Goal: Transaction & Acquisition: Obtain resource

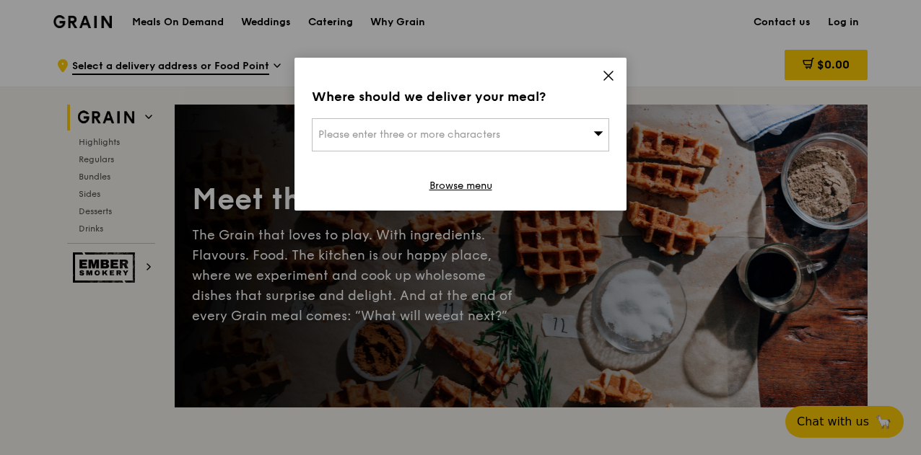
click at [607, 74] on icon at bounding box center [608, 75] width 9 height 9
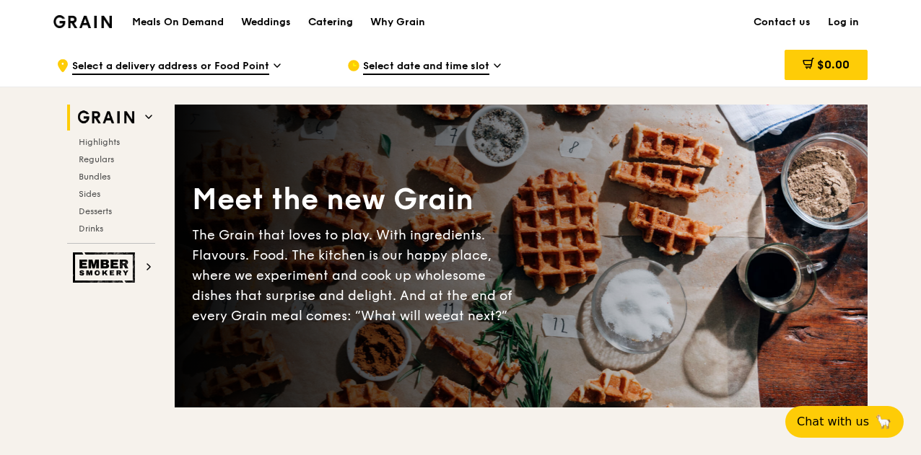
click at [326, 22] on div "Catering" at bounding box center [330, 22] width 45 height 43
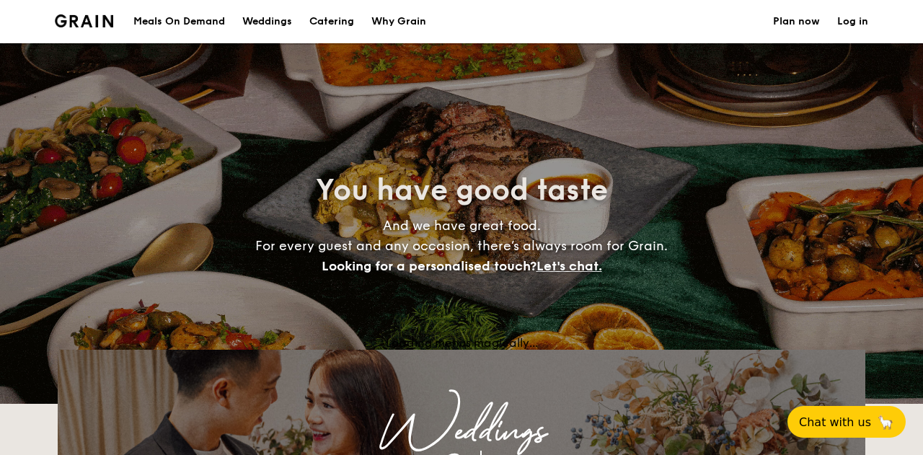
select select
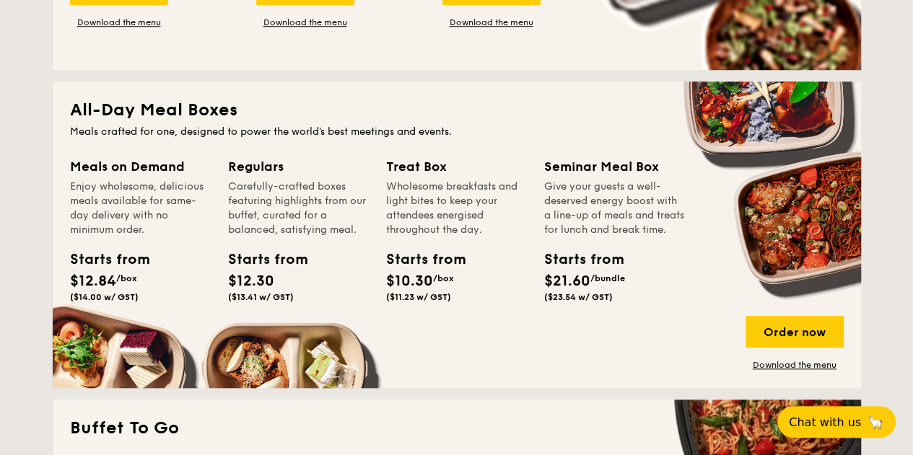
scroll to position [577, 0]
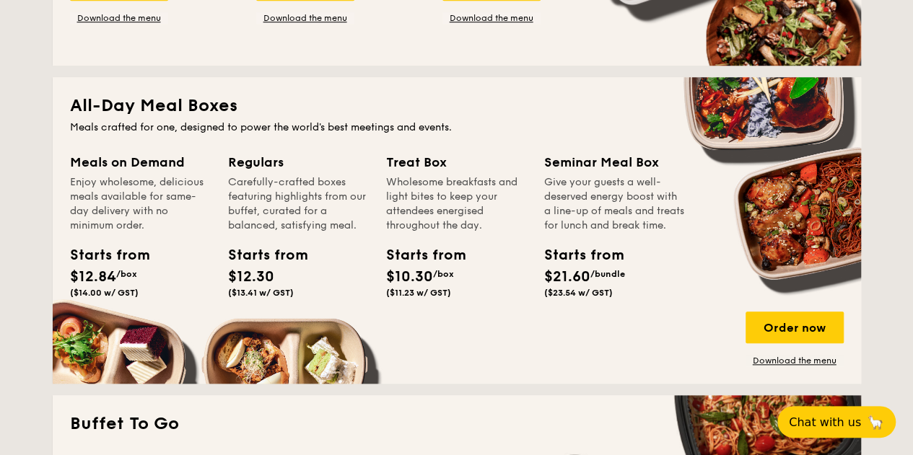
click at [135, 252] on div "Starts from" at bounding box center [102, 256] width 65 height 22
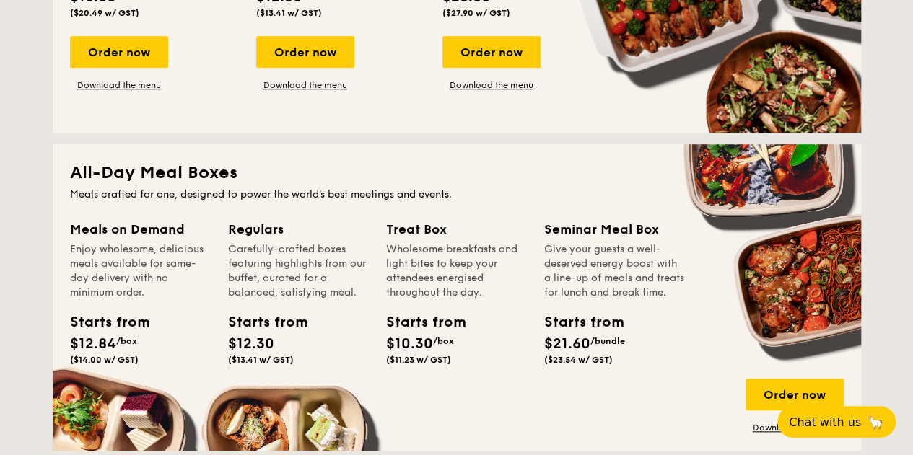
scroll to position [505, 0]
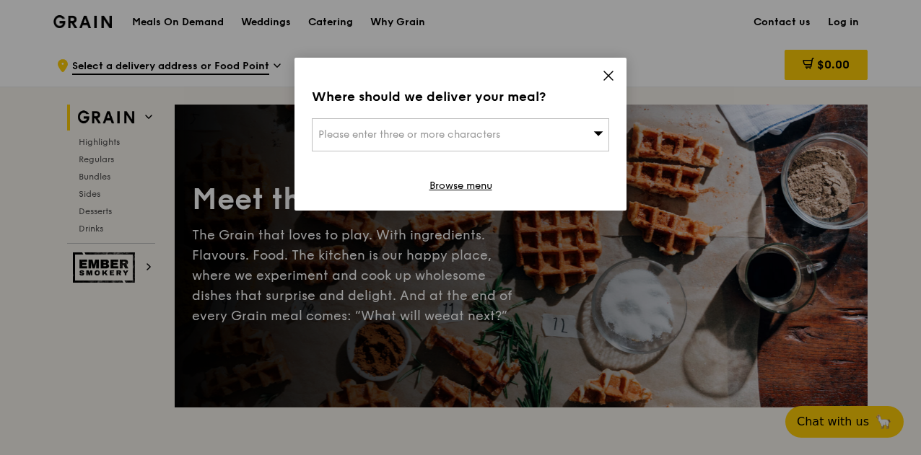
drag, startPoint x: 602, startPoint y: 66, endPoint x: 611, endPoint y: 69, distance: 9.1
click at [605, 66] on div "Where should we deliver your meal? Please enter three or more characters Browse…" at bounding box center [460, 134] width 332 height 153
click at [611, 69] on icon at bounding box center [608, 75] width 13 height 13
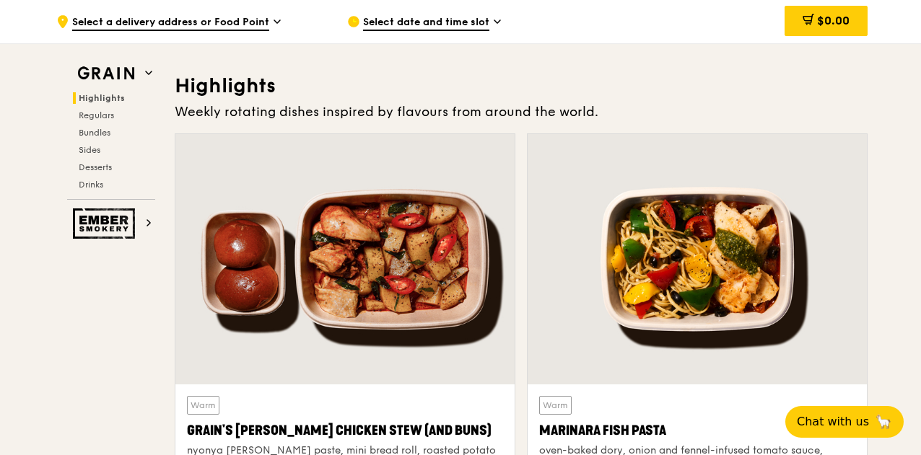
scroll to position [289, 0]
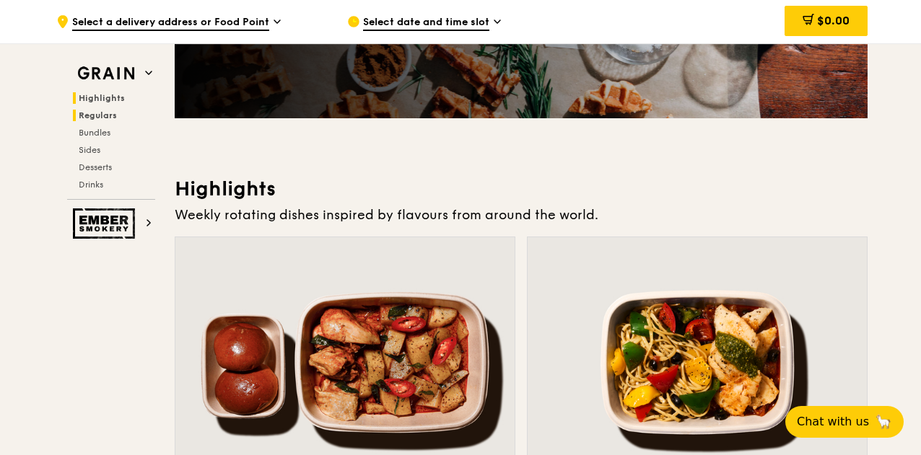
click at [101, 114] on span "Regulars" at bounding box center [98, 115] width 38 height 10
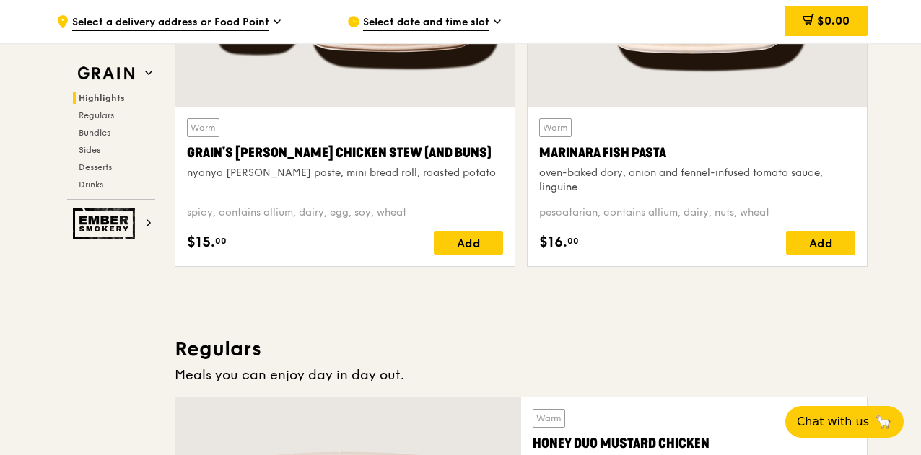
scroll to position [659, 0]
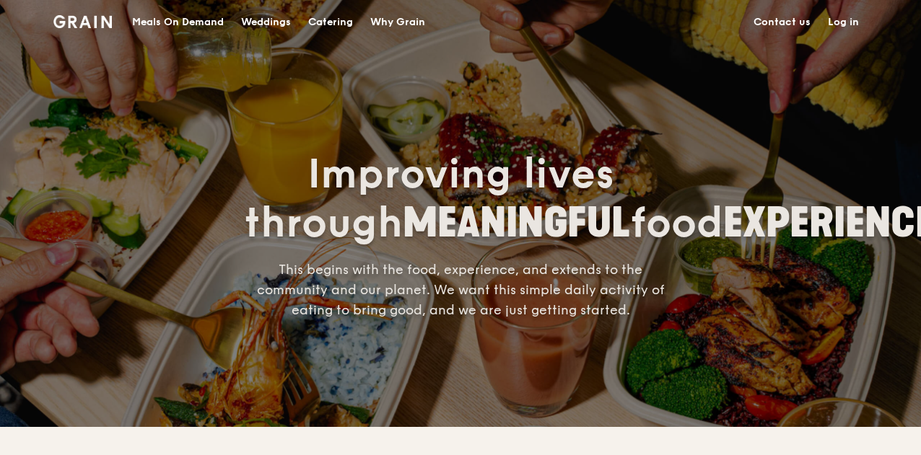
click at [331, 21] on div "Catering" at bounding box center [330, 22] width 45 height 43
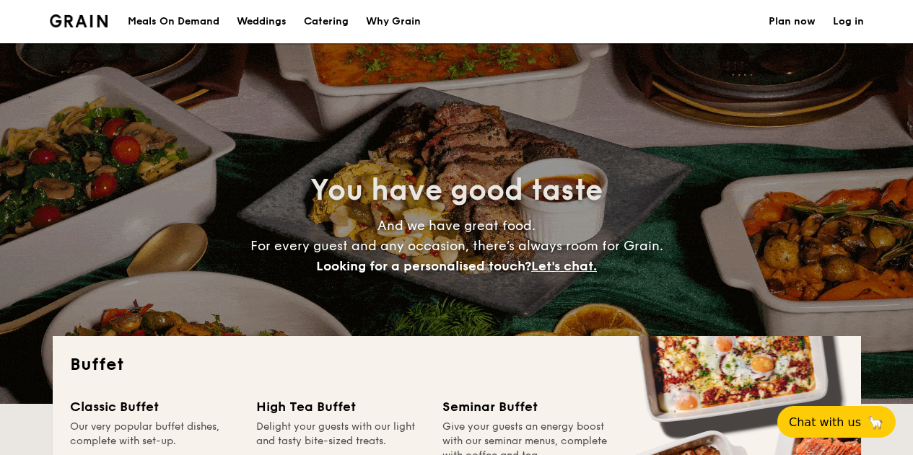
select select
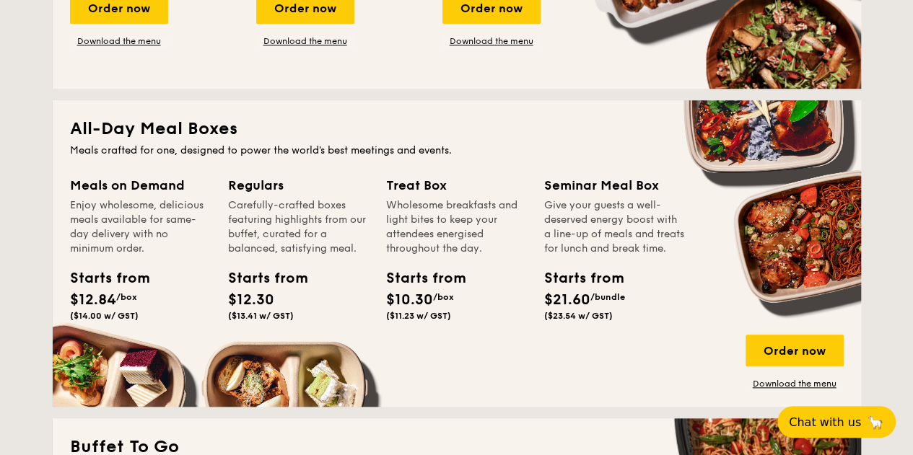
scroll to position [577, 0]
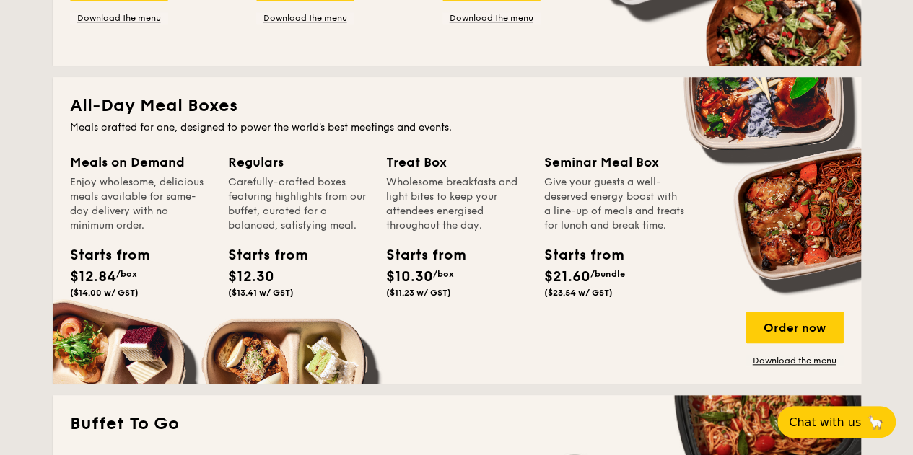
click at [143, 164] on div "Meals on Demand" at bounding box center [140, 162] width 141 height 20
click at [123, 242] on div "Meals on Demand Enjoy wholesome, delicious meals available for same-day deliver…" at bounding box center [140, 227] width 141 height 151
click at [792, 359] on link "Download the menu" at bounding box center [794, 361] width 98 height 12
